Goal: Task Accomplishment & Management: Manage account settings

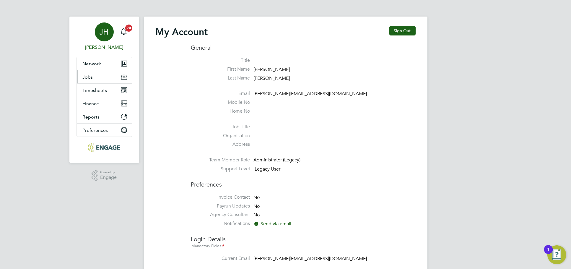
type input "[PERSON_NAME][EMAIL_ADDRESS][DOMAIN_NAME]"
click at [102, 80] on button "Jobs" at bounding box center [104, 76] width 55 height 13
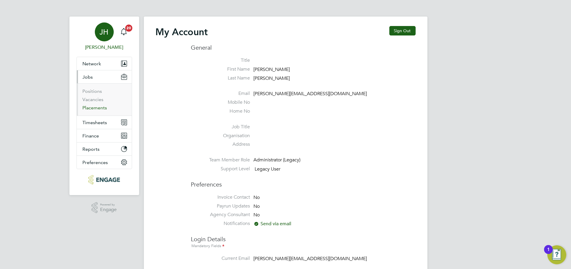
click at [98, 107] on link "Placements" at bounding box center [95, 108] width 25 height 6
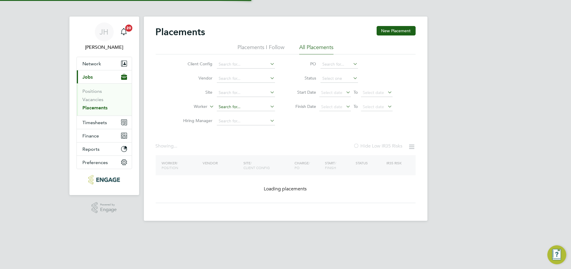
click at [242, 107] on input at bounding box center [246, 107] width 58 height 8
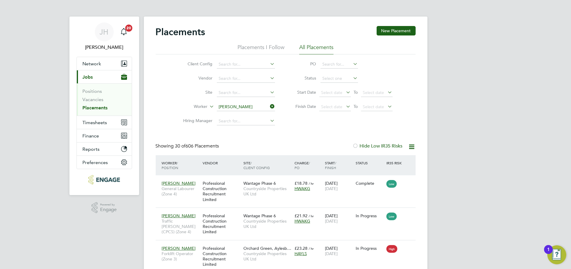
click at [249, 117] on li "[PERSON_NAME]" at bounding box center [257, 115] width 82 height 8
type input "[PERSON_NAME]"
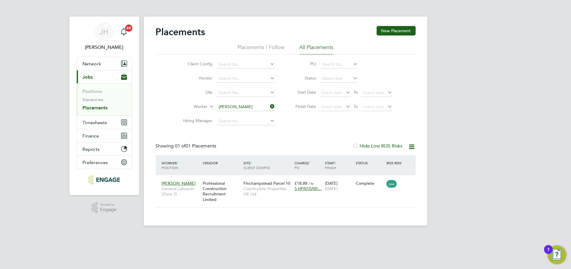
click at [269, 105] on icon at bounding box center [269, 106] width 0 height 8
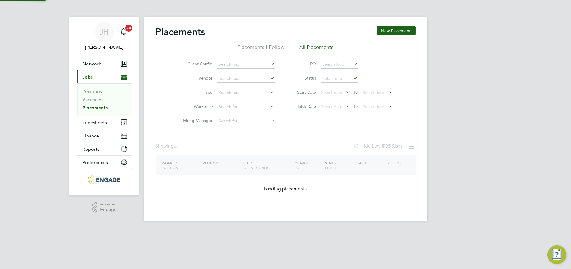
click at [302, 124] on div "Client Config Vendor Site Worker Hiring Manager PO Status Start Date Select dat…" at bounding box center [286, 91] width 260 height 74
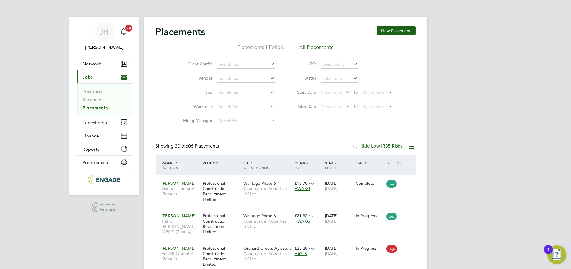
click at [99, 120] on span "Timesheets" at bounding box center [95, 123] width 25 height 6
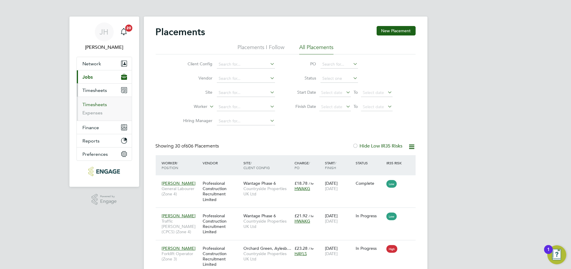
click at [100, 102] on link "Timesheets" at bounding box center [95, 105] width 25 height 6
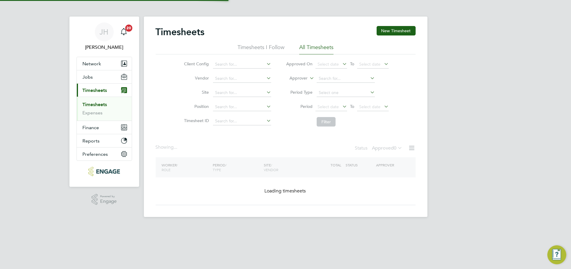
click at [446, 141] on div "[PERSON_NAME] Notifications 20 Applications: Network Team Members Businesses Si…" at bounding box center [285, 113] width 571 height 226
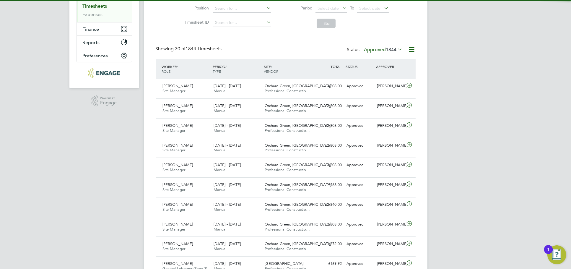
scroll to position [3, 3]
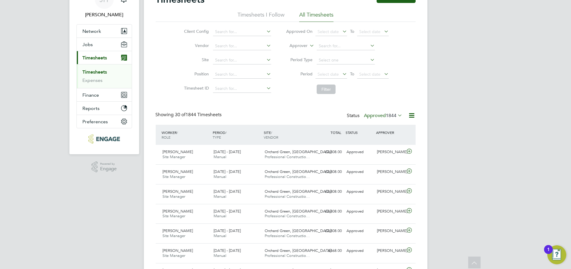
click at [388, 113] on span "1844" at bounding box center [391, 116] width 11 height 6
click at [381, 144] on li "Submitted" at bounding box center [375, 142] width 27 height 8
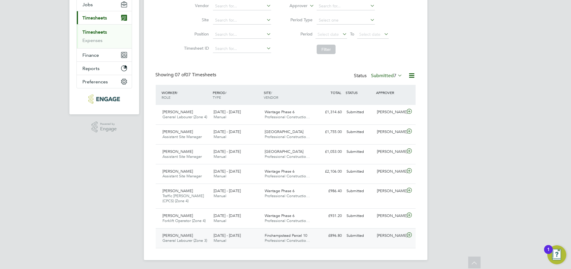
click at [383, 237] on div "[PERSON_NAME]" at bounding box center [390, 236] width 31 height 10
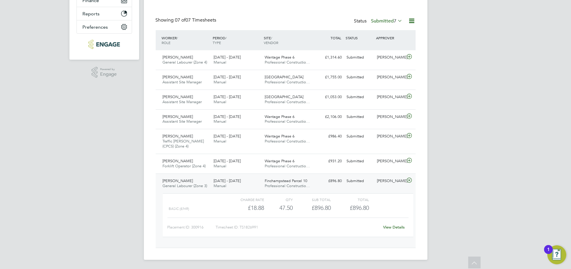
click at [396, 222] on div "View Details" at bounding box center [394, 226] width 29 height 9
click at [394, 226] on link "View Details" at bounding box center [394, 226] width 22 height 5
click at [488, 101] on div "[PERSON_NAME] Notifications 20 Applications: Network Team Members Businesses Si…" at bounding box center [285, 71] width 571 height 396
click at [384, 191] on div "Charge rate QTY Sub Total Total Basic (£/HR) £18.88 47.5 47.50 48 £896.80 £896.…" at bounding box center [287, 218] width 255 height 54
click at [390, 185] on div "[PERSON_NAME]" at bounding box center [390, 181] width 31 height 10
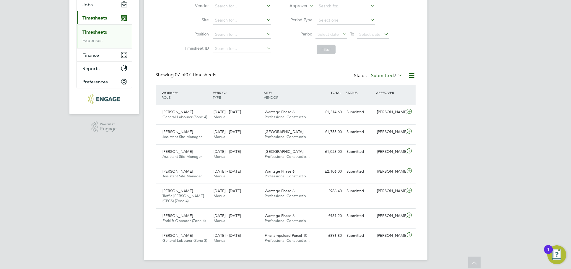
drag, startPoint x: 488, startPoint y: 63, endPoint x: 485, endPoint y: 51, distance: 12.2
click at [488, 63] on div "[PERSON_NAME] Notifications 20 Applications: Network Team Members Businesses Si…" at bounding box center [285, 99] width 571 height 342
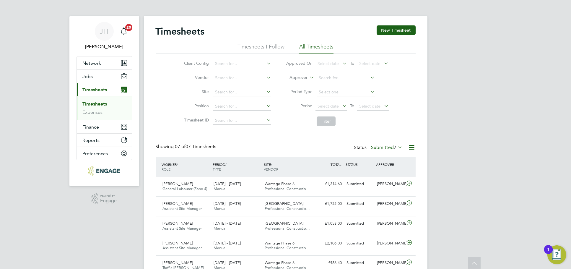
scroll to position [0, 0]
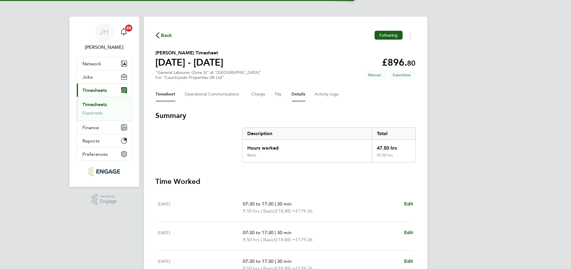
click at [293, 89] on button "Details" at bounding box center [299, 94] width 14 height 14
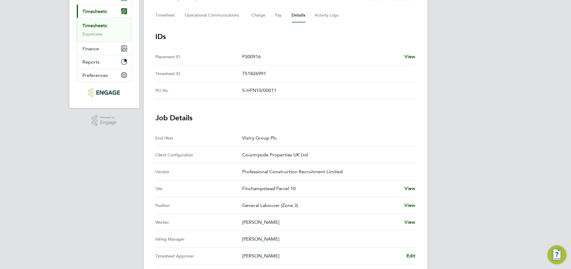
scroll to position [131, 0]
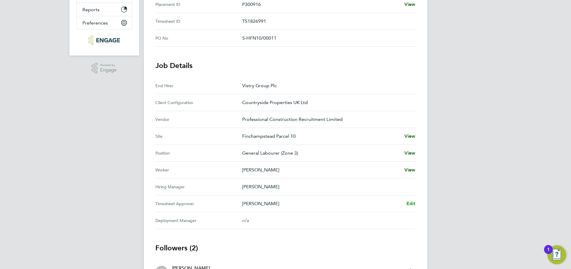
click at [412, 201] on span "Edit" at bounding box center [410, 204] width 9 height 6
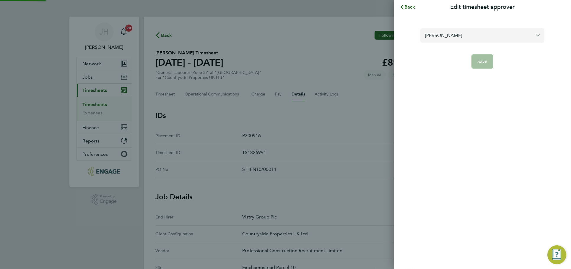
click at [490, 34] on input "[PERSON_NAME]" at bounding box center [482, 35] width 124 height 14
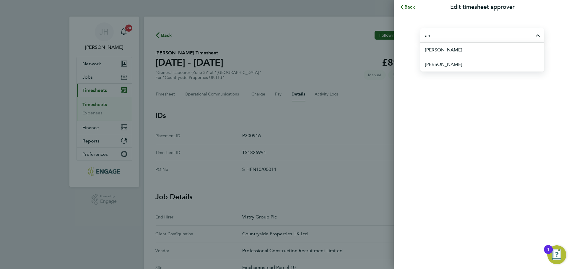
type input "a"
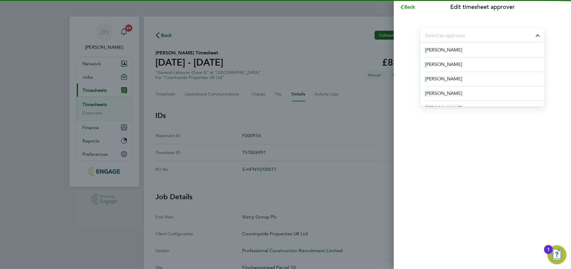
click at [415, 8] on button "Back" at bounding box center [407, 7] width 27 height 12
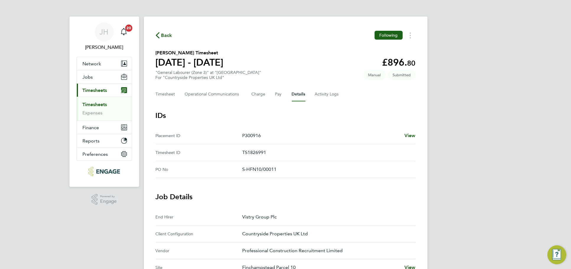
click at [399, 107] on div "Back Following John Heelan's Timesheet 15 - 21 Sept 2025 £896. 80 "General Labo…" at bounding box center [286, 242] width 284 height 450
